Goal: Information Seeking & Learning: Stay updated

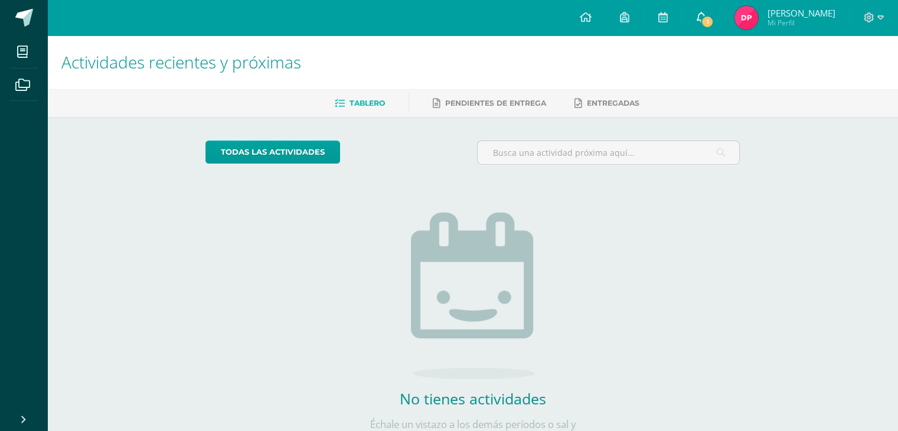
click at [708, 10] on link "1" at bounding box center [701, 17] width 38 height 35
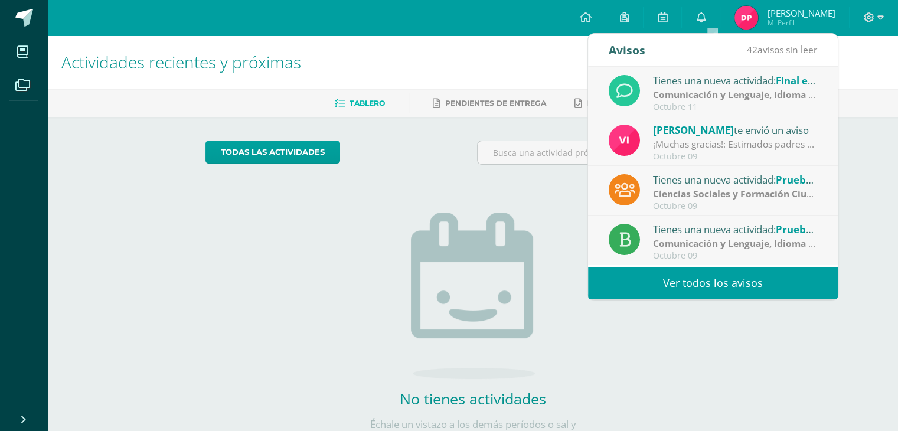
click at [687, 280] on link "Ver todos los avisos" at bounding box center [713, 283] width 250 height 32
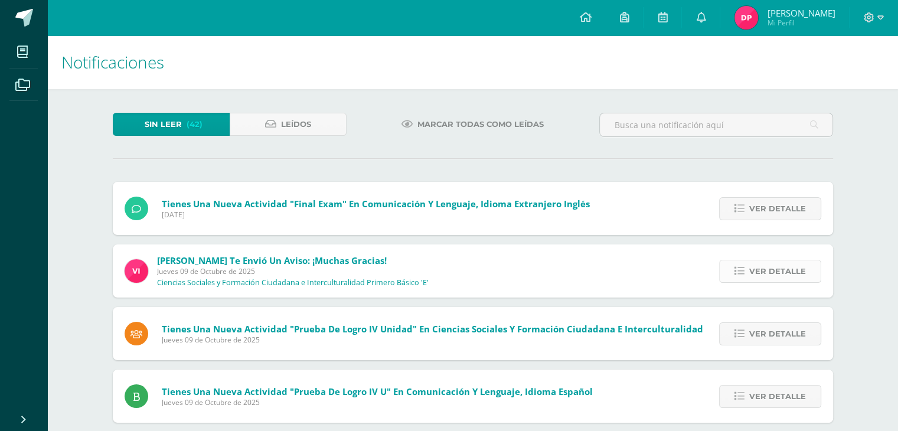
click at [749, 267] on link "Ver detalle" at bounding box center [770, 271] width 102 height 23
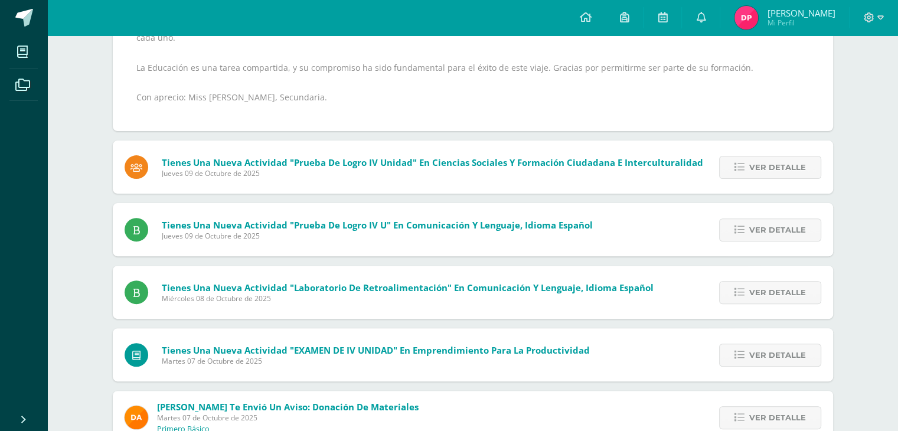
scroll to position [59, 0]
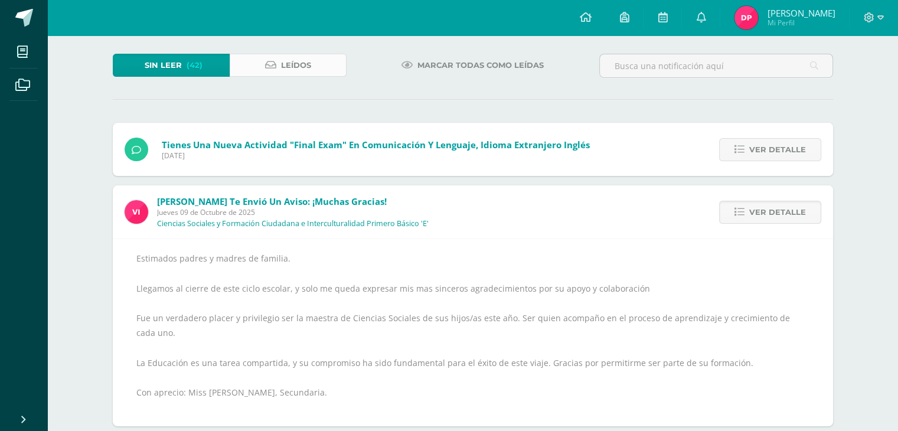
click at [342, 74] on link "Leídos" at bounding box center [288, 65] width 117 height 23
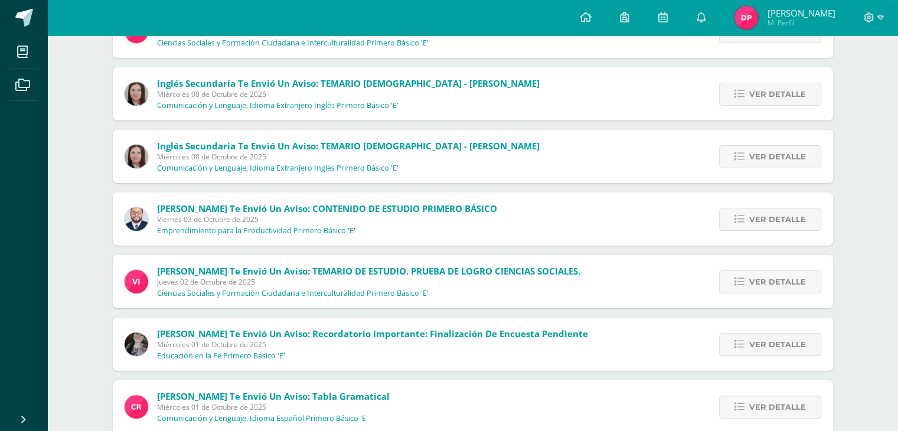
scroll to position [118, 0]
